Goal: Task Accomplishment & Management: Use online tool/utility

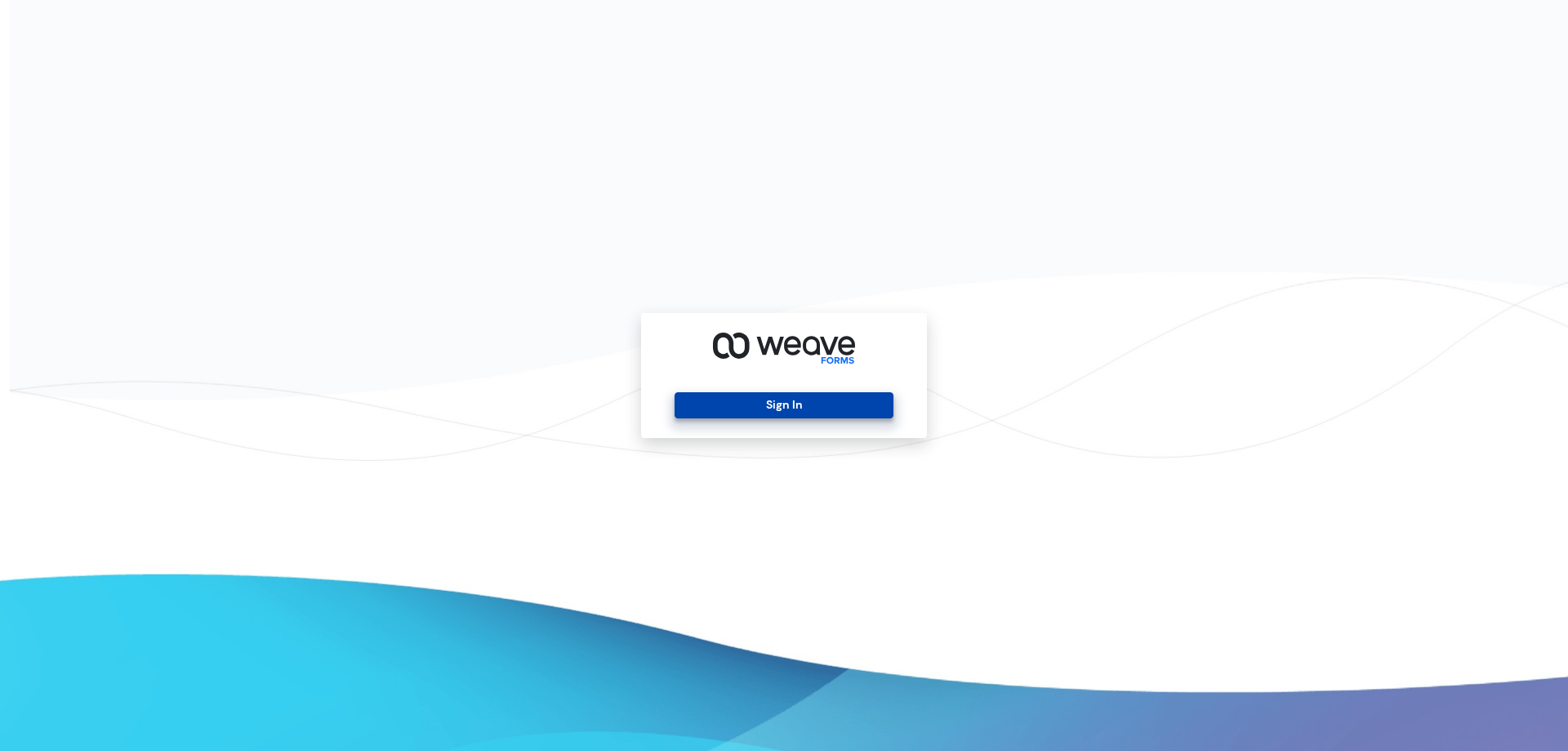
click at [820, 400] on button "Sign In" at bounding box center [784, 405] width 218 height 26
